Goal: Task Accomplishment & Management: Use online tool/utility

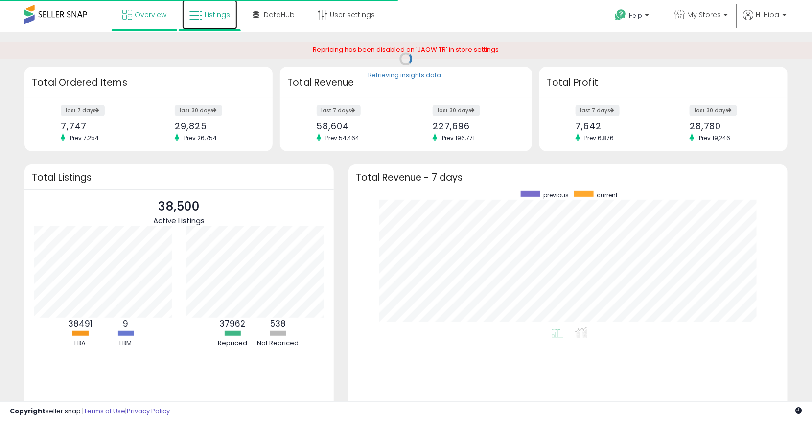
click at [223, 22] on link "Listings" at bounding box center [209, 14] width 55 height 29
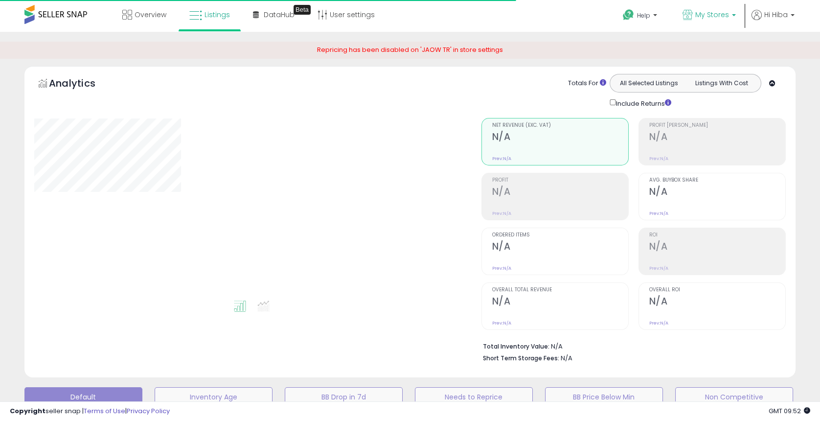
click at [714, 17] on span "My Stores" at bounding box center [712, 15] width 34 height 10
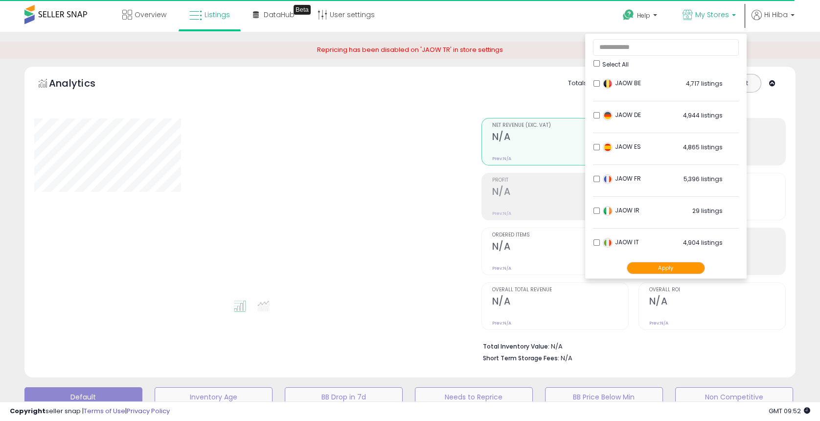
click at [664, 262] on button "Apply" at bounding box center [666, 268] width 78 height 12
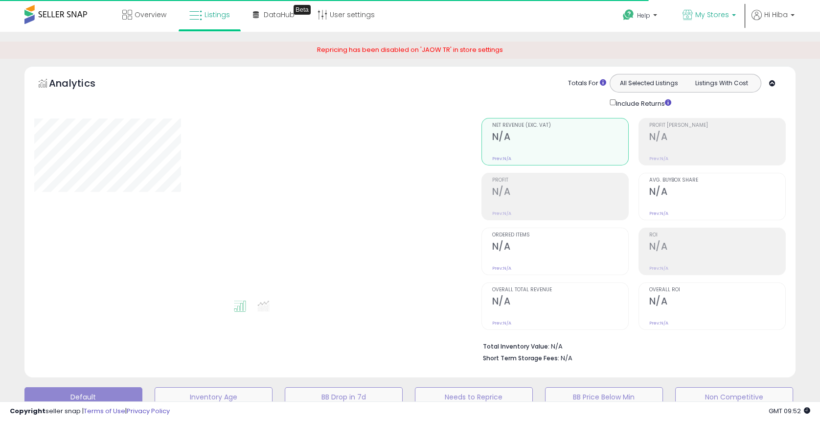
click at [696, 10] on p "My Stores" at bounding box center [709, 16] width 53 height 12
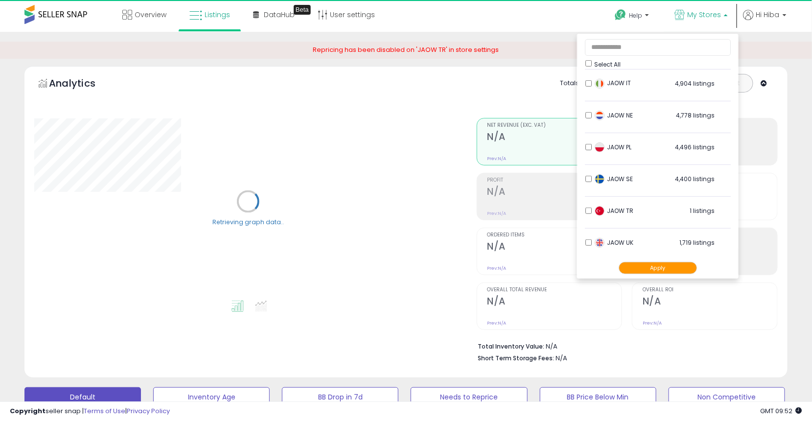
scroll to position [162, 0]
click at [790, 174] on div "Analytics Totals For All Selected Listings Listings With Cost Include Returns" at bounding box center [406, 224] width 778 height 317
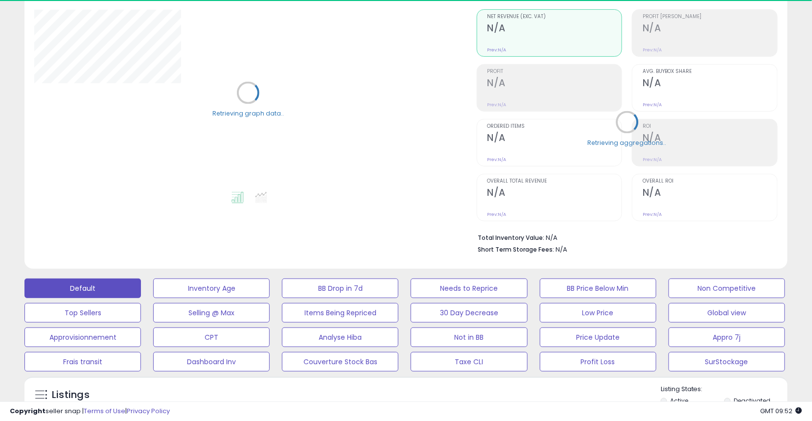
scroll to position [163, 0]
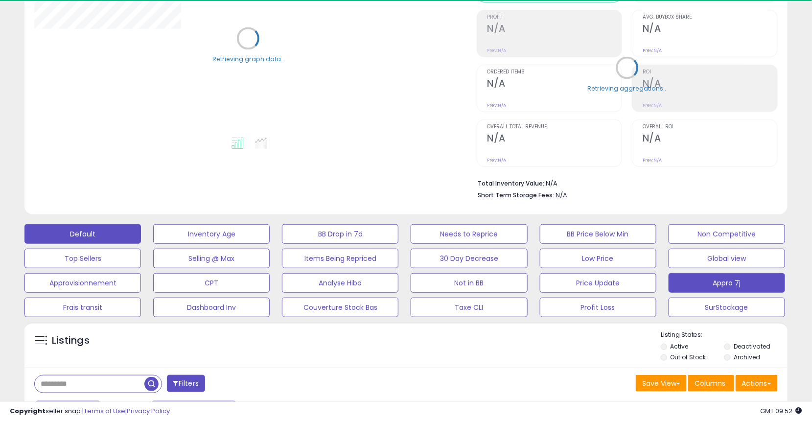
click at [732, 284] on button "Appro 7j" at bounding box center [726, 283] width 116 height 20
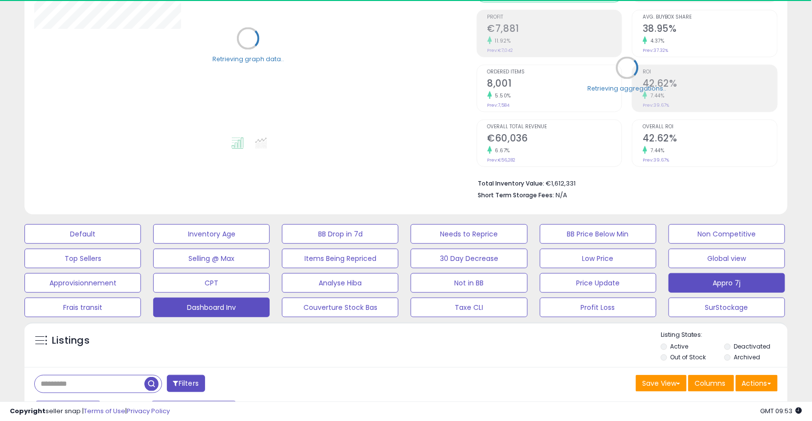
click at [231, 307] on button "Dashboard Inv" at bounding box center [211, 308] width 116 height 20
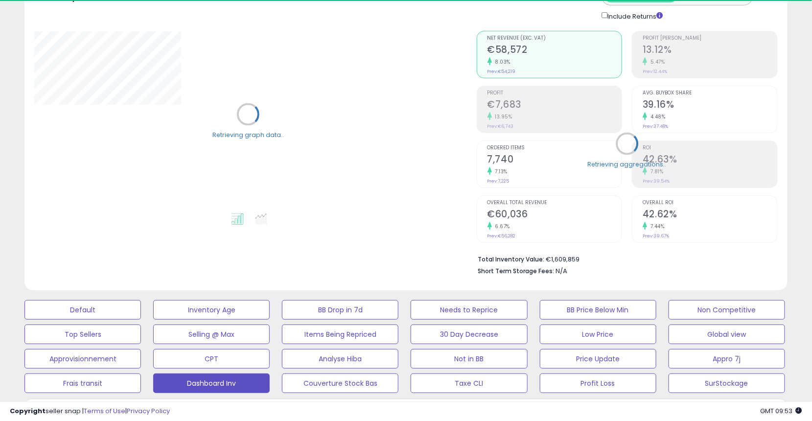
scroll to position [0, 0]
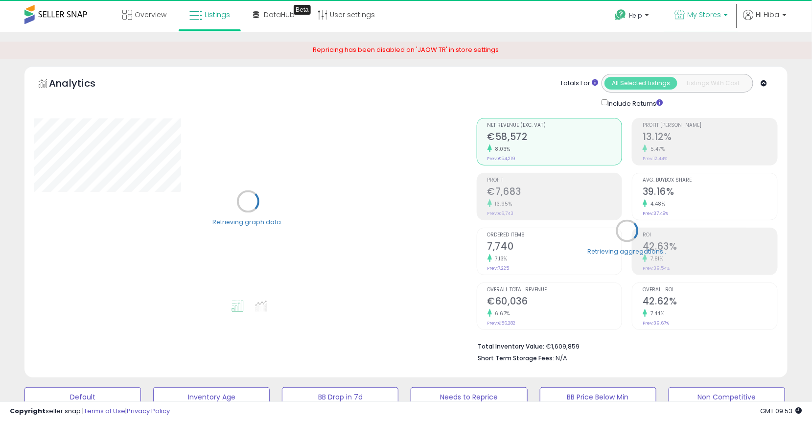
click at [691, 13] on span "My Stores" at bounding box center [704, 15] width 34 height 10
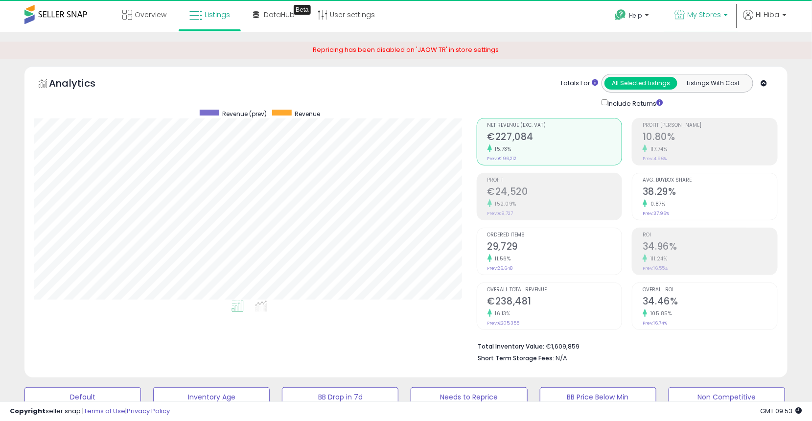
click at [723, 4] on link "My Stores" at bounding box center [701, 16] width 68 height 32
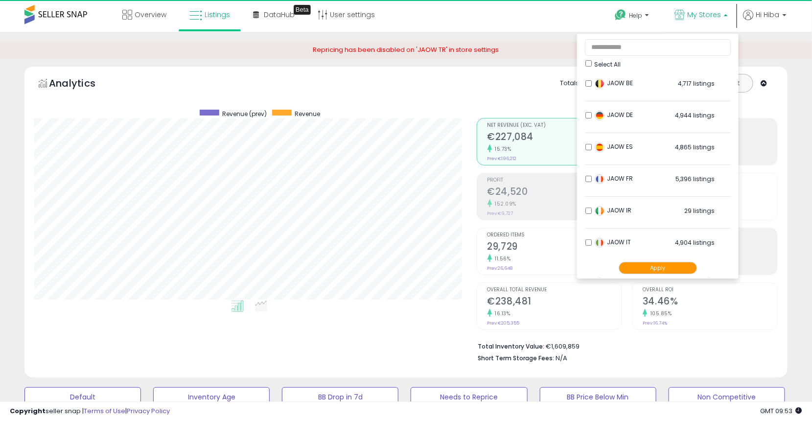
click at [639, 275] on div "Apply" at bounding box center [658, 268] width 146 height 20
click at [639, 271] on button "Apply" at bounding box center [658, 268] width 78 height 12
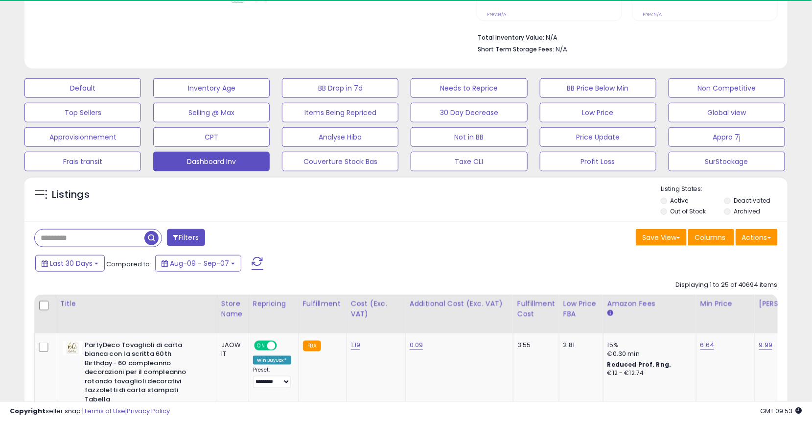
scroll to position [326, 0]
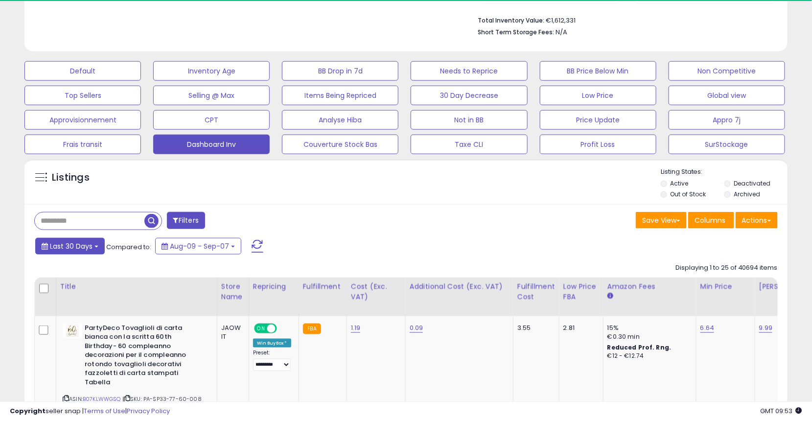
click at [67, 248] on span "Last 30 Days" at bounding box center [71, 246] width 43 height 10
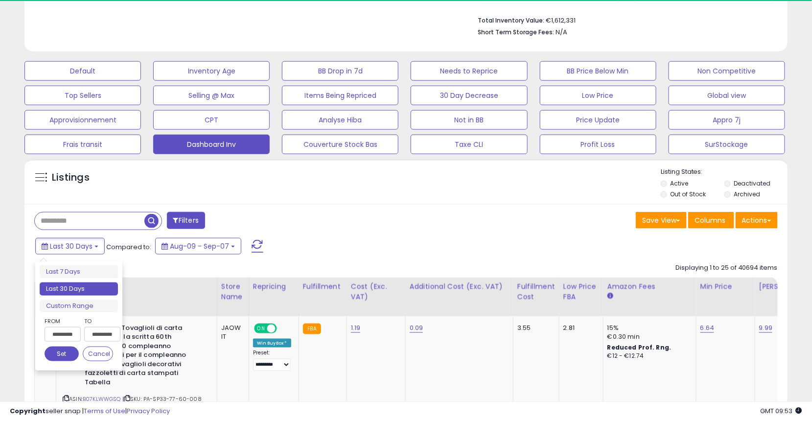
click at [75, 333] on input "**********" at bounding box center [63, 334] width 36 height 15
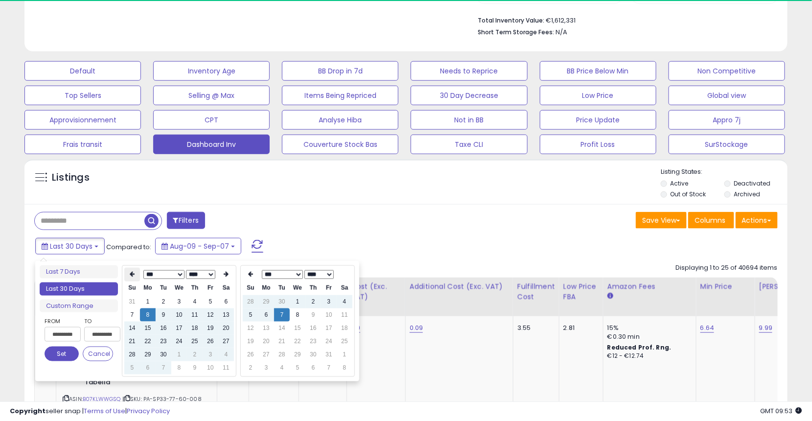
click at [134, 276] on icon at bounding box center [132, 275] width 5 height 6
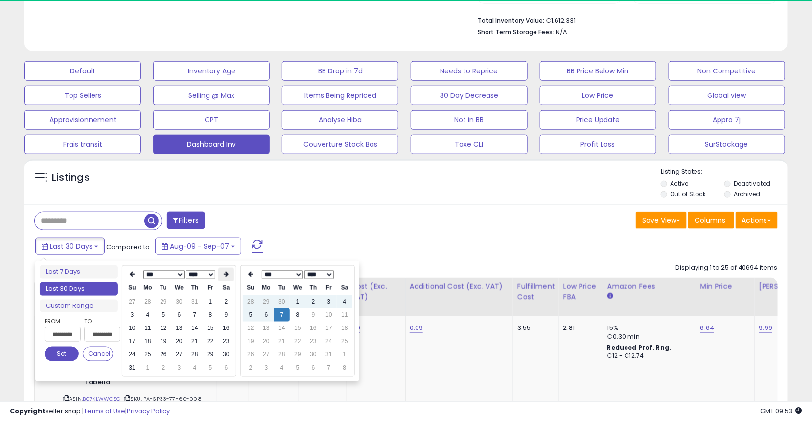
click at [224, 273] on icon at bounding box center [226, 275] width 5 height 6
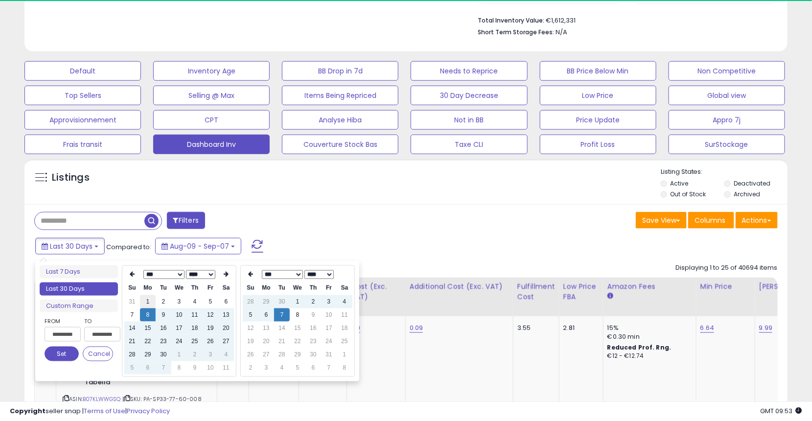
click at [146, 301] on td "1" at bounding box center [148, 301] width 16 height 13
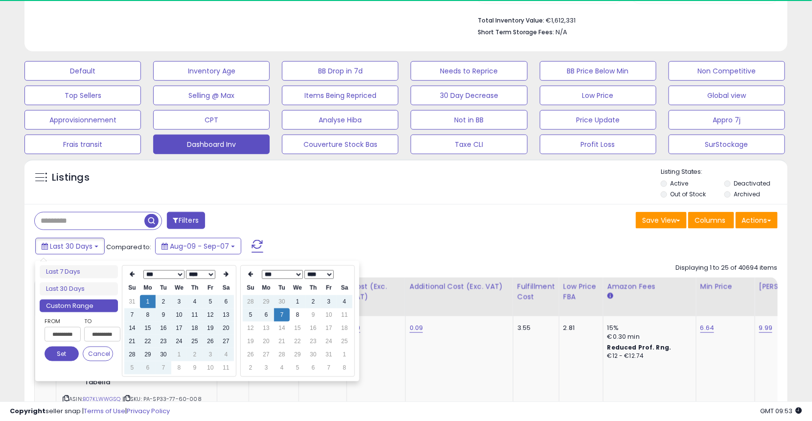
type input "**********"
click at [278, 295] on td "30" at bounding box center [282, 301] width 16 height 13
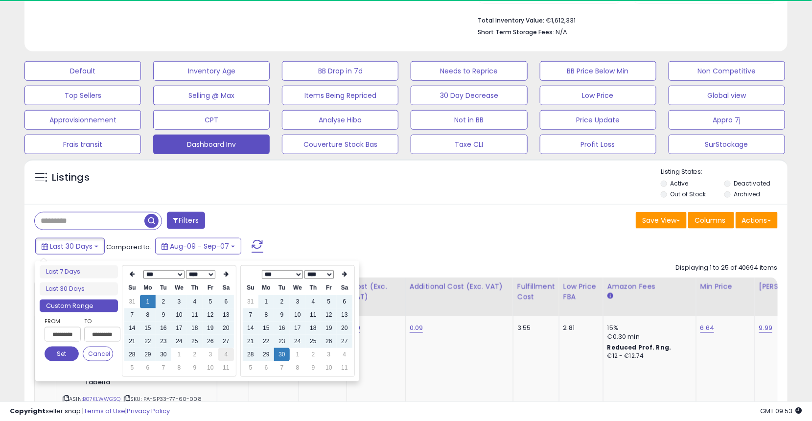
type input "**********"
click at [67, 352] on button "Set" at bounding box center [62, 353] width 34 height 15
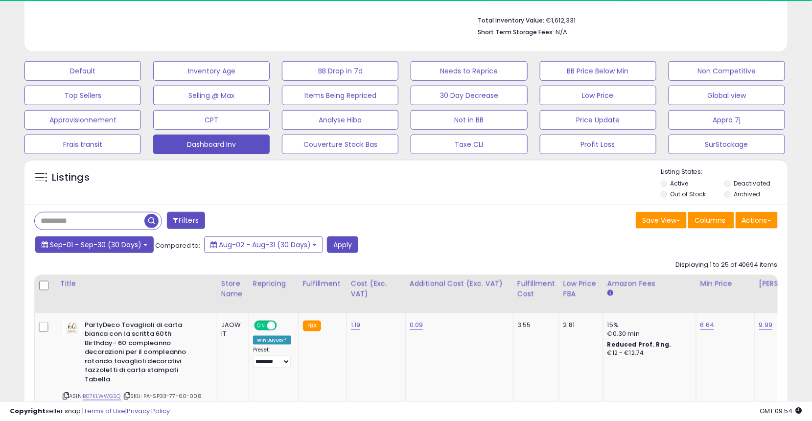
click at [119, 247] on span "Sep-01 - Sep-30 (30 Days)" at bounding box center [96, 245] width 92 height 10
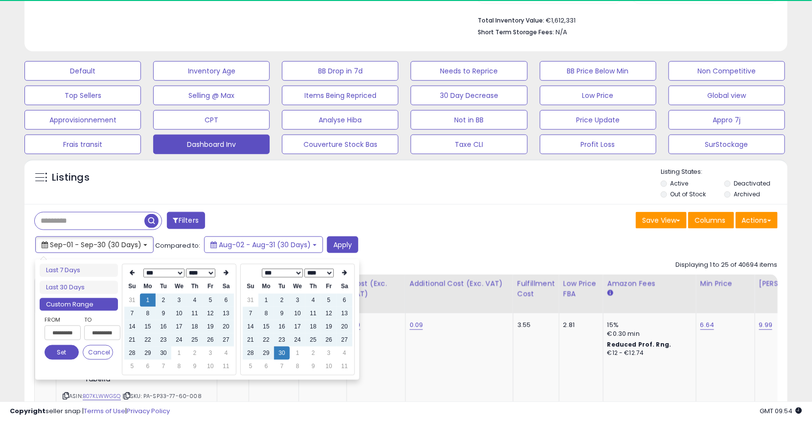
type input "**********"
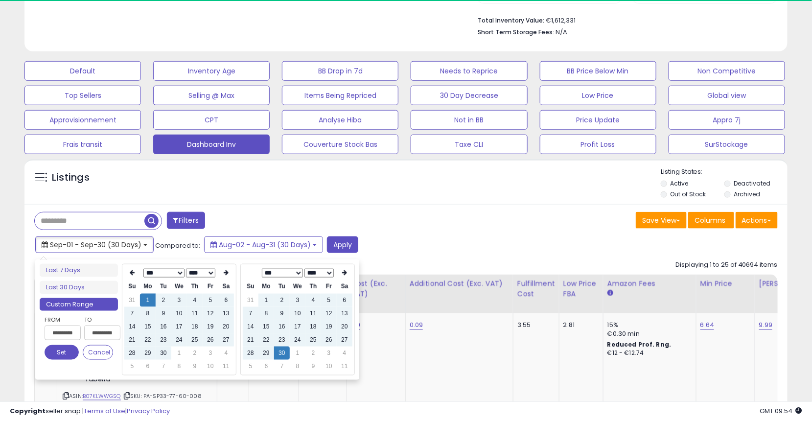
type input "**********"
click at [66, 351] on button "Set" at bounding box center [62, 352] width 34 height 15
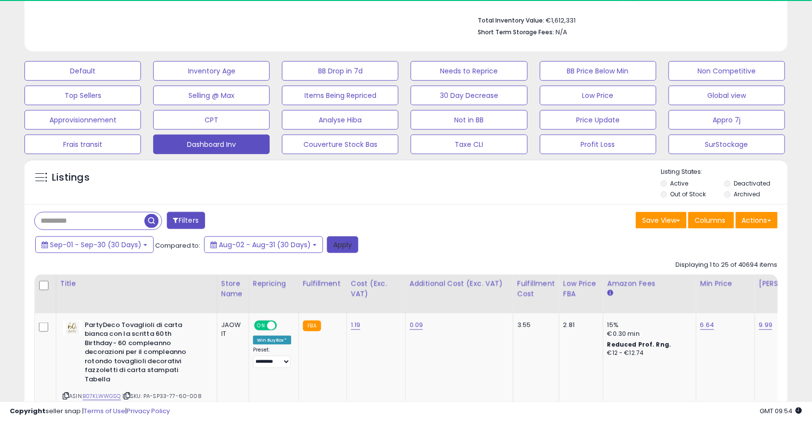
click at [338, 246] on button "Apply" at bounding box center [342, 244] width 31 height 17
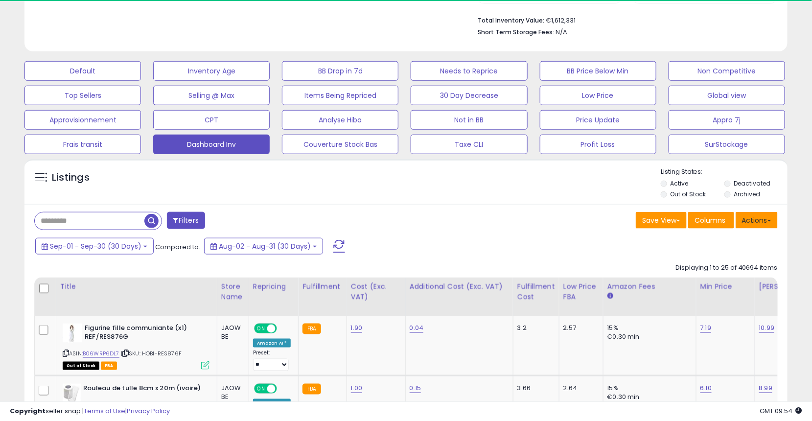
click at [756, 222] on button "Actions" at bounding box center [757, 220] width 42 height 17
click at [726, 284] on link "Export All Columns" at bounding box center [716, 282] width 107 height 15
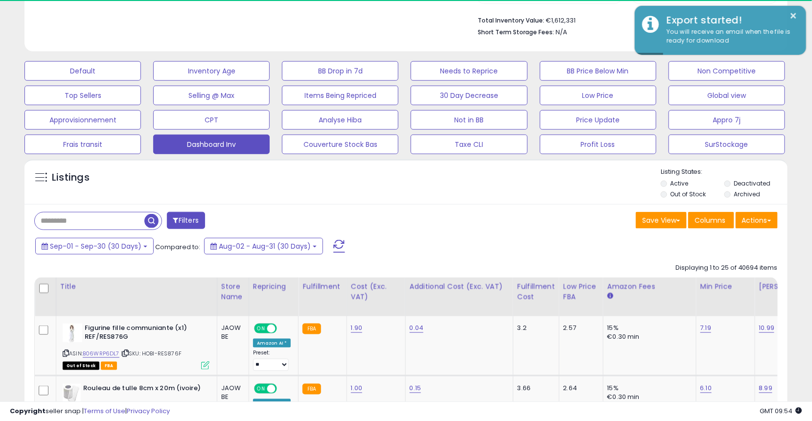
scroll to position [200, 442]
